Goal: Information Seeking & Learning: Learn about a topic

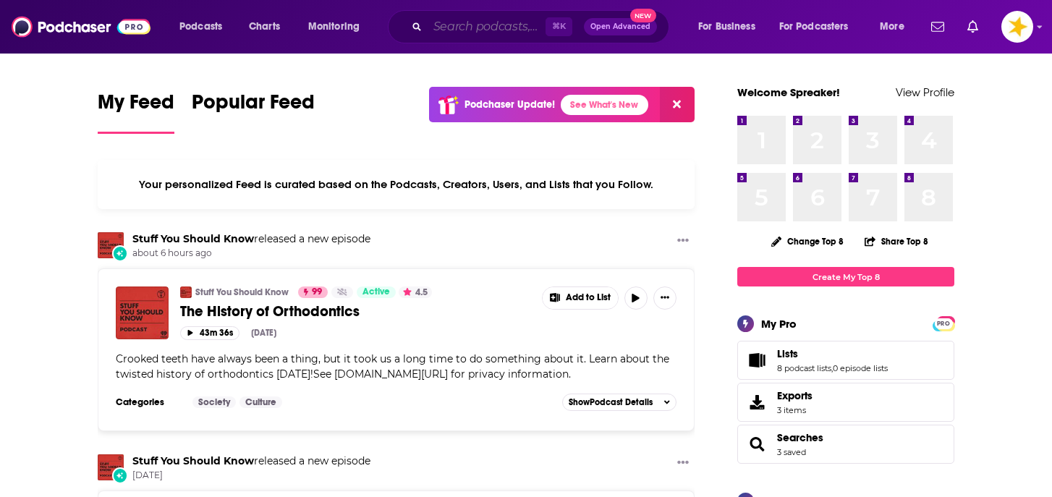
click at [442, 27] on input "Search podcasts, credits, & more..." at bounding box center [487, 26] width 118 height 23
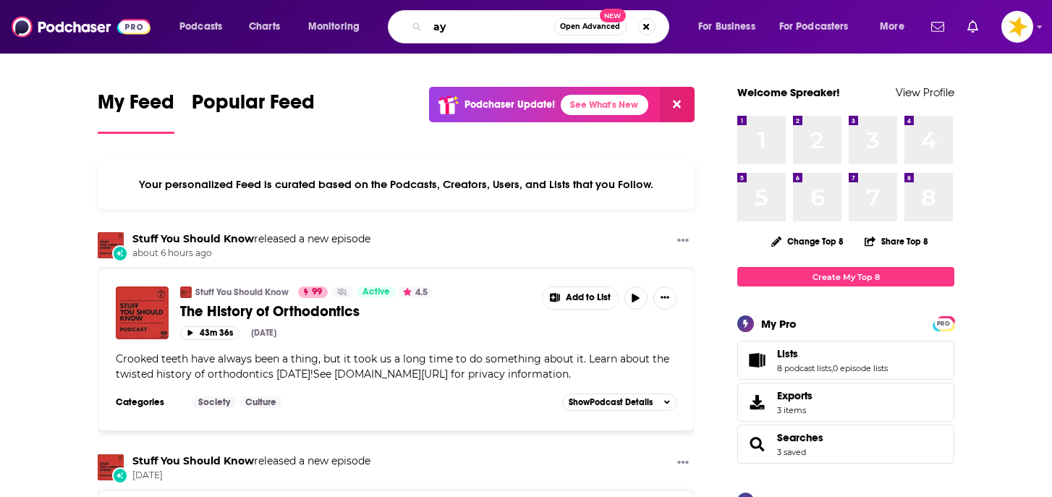
type input "a"
type input "[PERSON_NAME]"
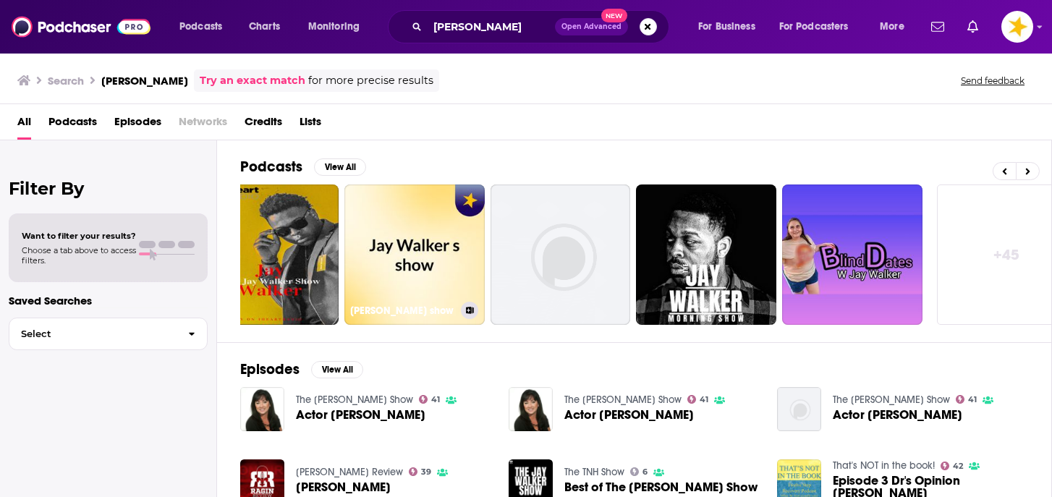
scroll to position [0, 489]
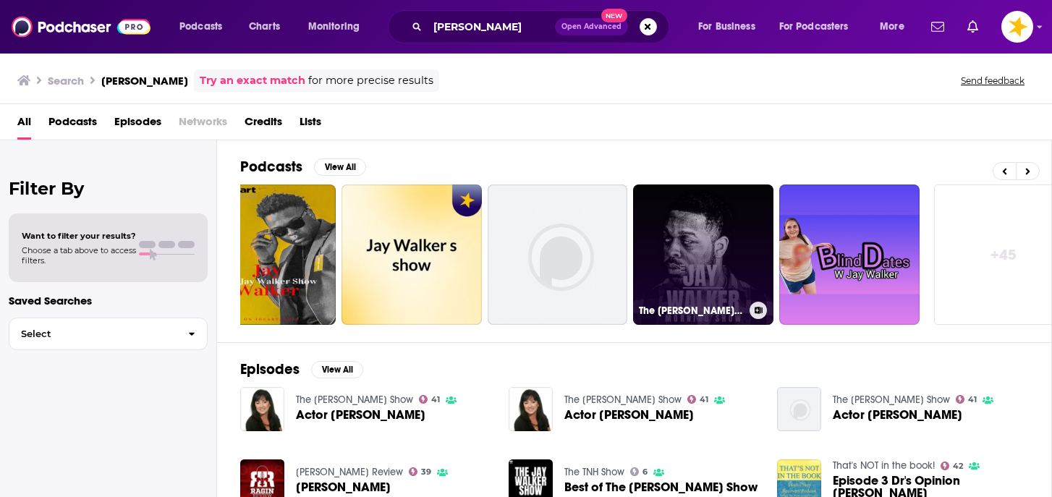
click at [687, 283] on link "The [PERSON_NAME] Morning Show" at bounding box center [703, 255] width 140 height 140
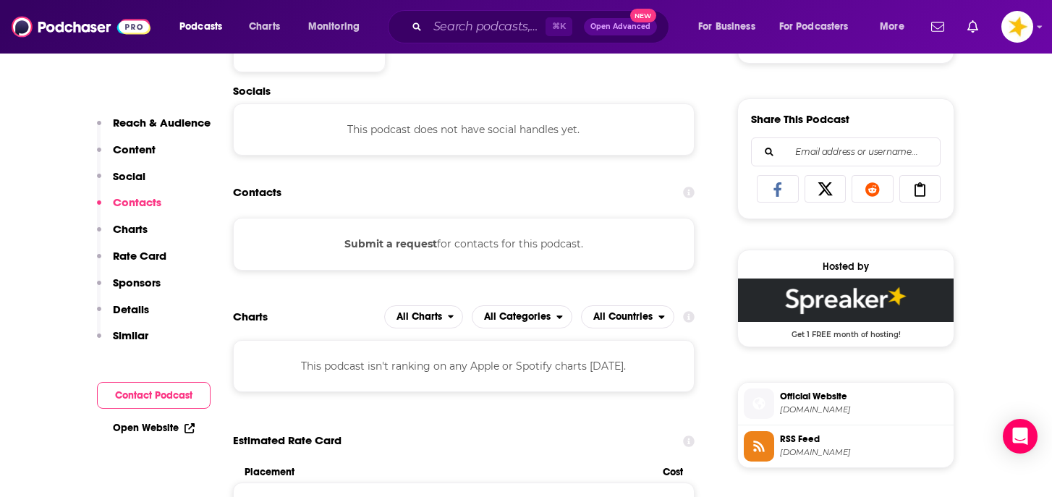
scroll to position [297, 0]
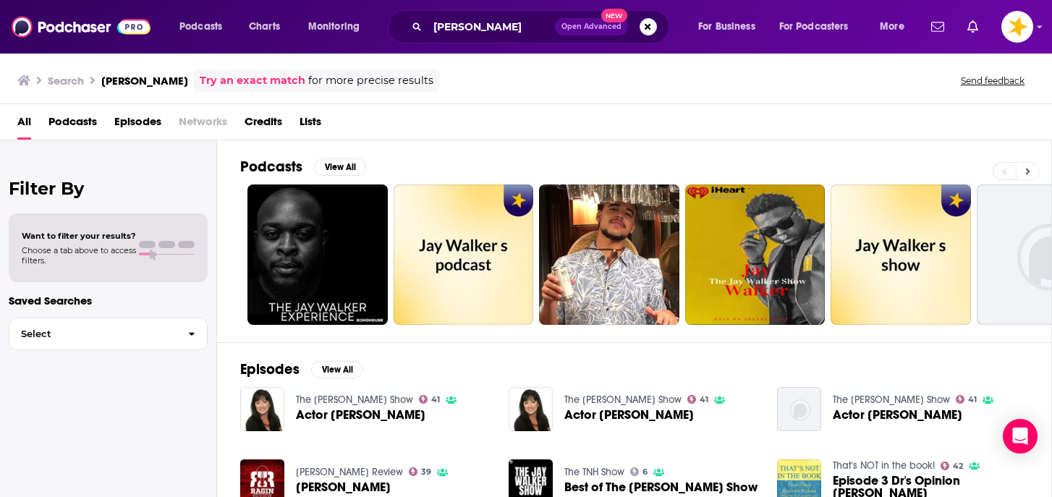
click at [1034, 170] on button at bounding box center [1028, 171] width 24 height 18
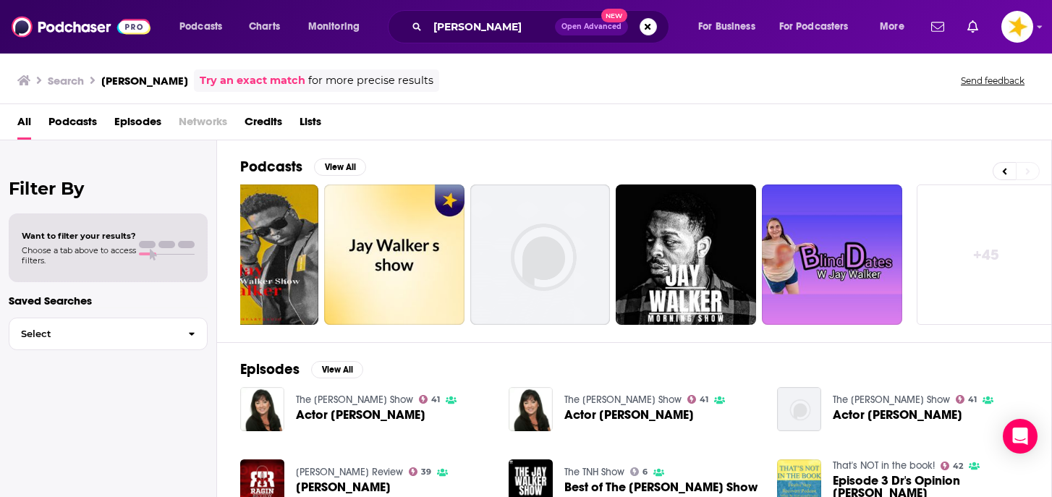
scroll to position [0, 518]
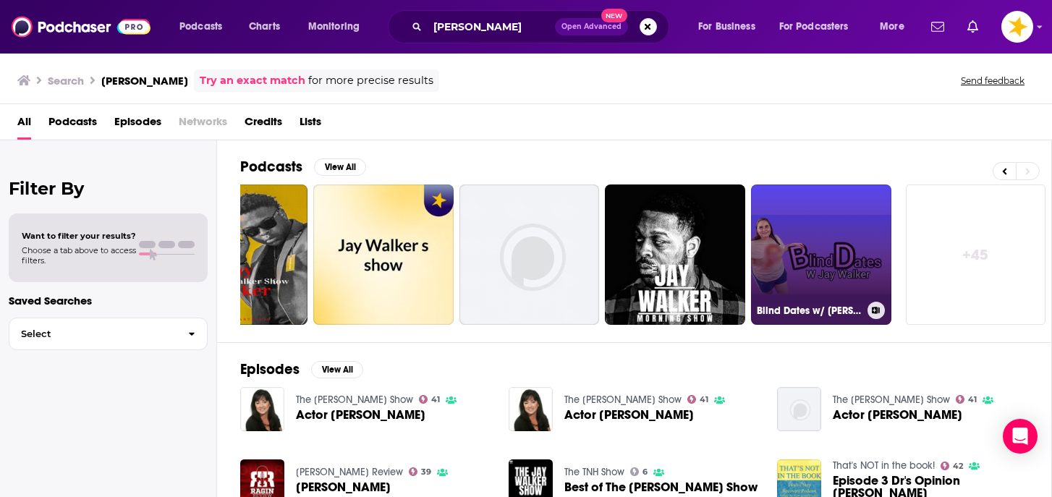
click at [824, 259] on link "Blind Dates w/ [PERSON_NAME]" at bounding box center [821, 255] width 140 height 140
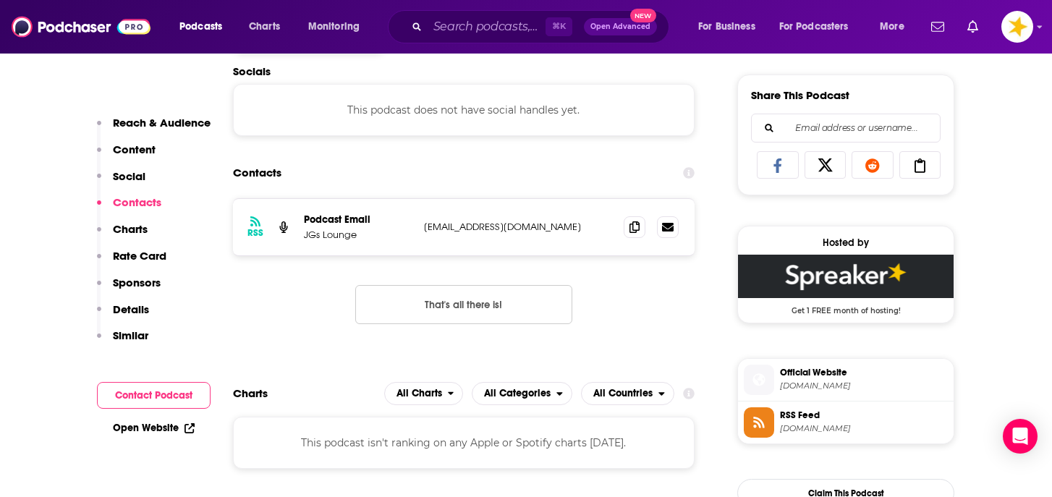
scroll to position [892, 0]
